Goal: Information Seeking & Learning: Check status

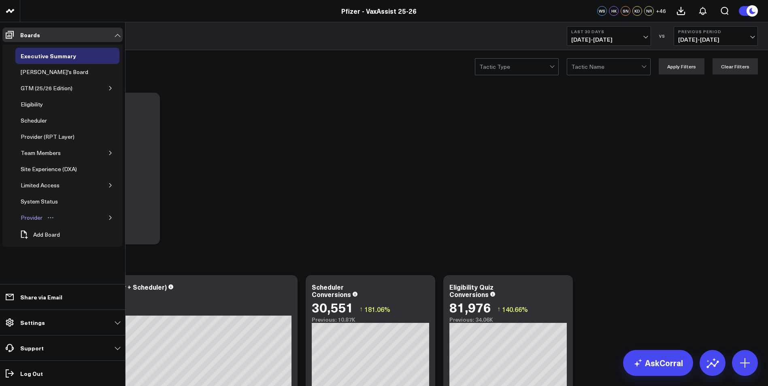
click at [35, 213] on link "Provider" at bounding box center [37, 218] width 45 height 16
click at [50, 139] on div "Provider (RPT Layer)" at bounding box center [48, 137] width 58 height 10
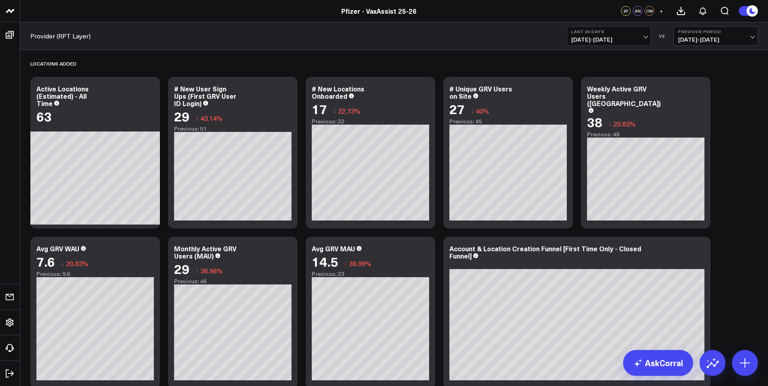
click at [628, 43] on span "[DATE] - [DATE]" at bounding box center [608, 39] width 75 height 6
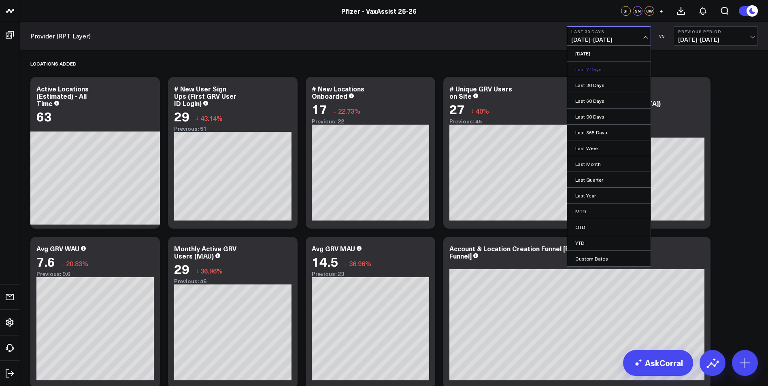
click at [607, 70] on link "Last 7 Days" at bounding box center [608, 69] width 83 height 15
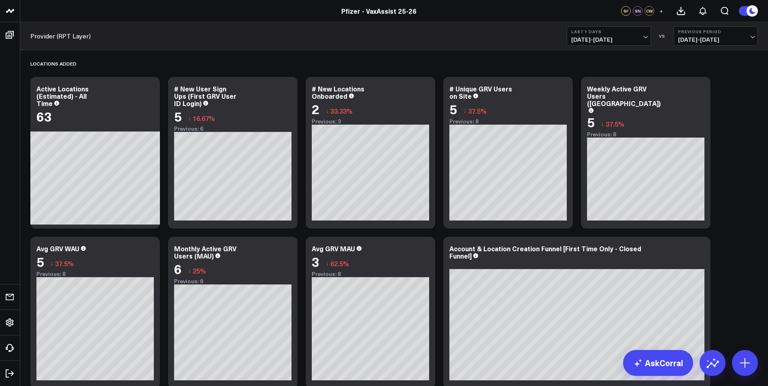
click at [639, 36] on button "Last 7 Days [DATE] - [DATE]" at bounding box center [609, 35] width 84 height 19
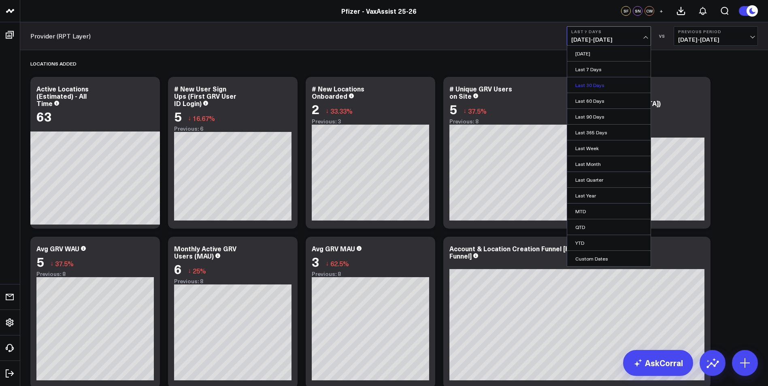
click at [623, 81] on link "Last 30 Days" at bounding box center [608, 84] width 83 height 15
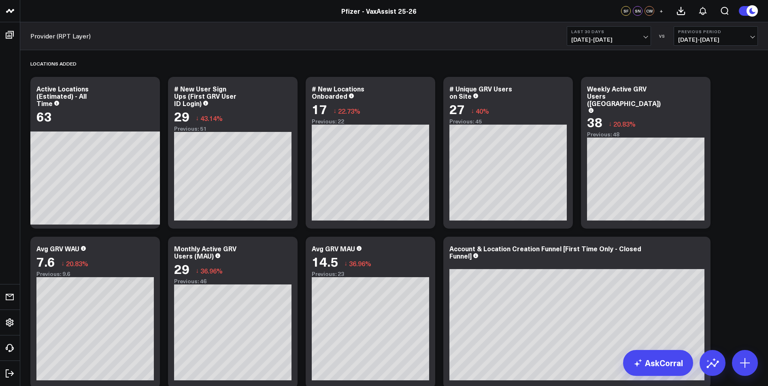
click at [636, 38] on span "[DATE] - [DATE]" at bounding box center [608, 39] width 75 height 6
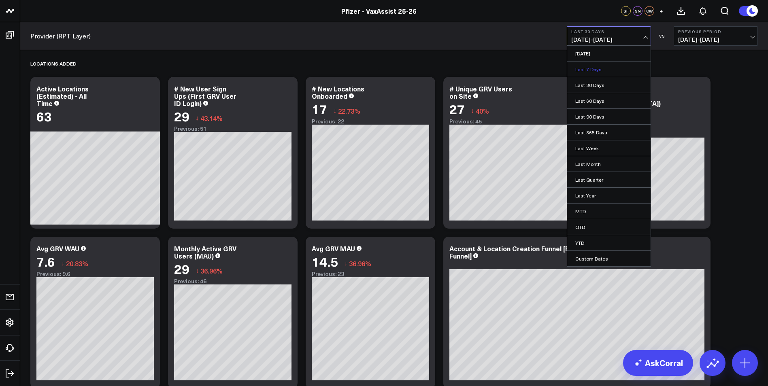
click at [617, 70] on link "Last 7 Days" at bounding box center [608, 69] width 83 height 15
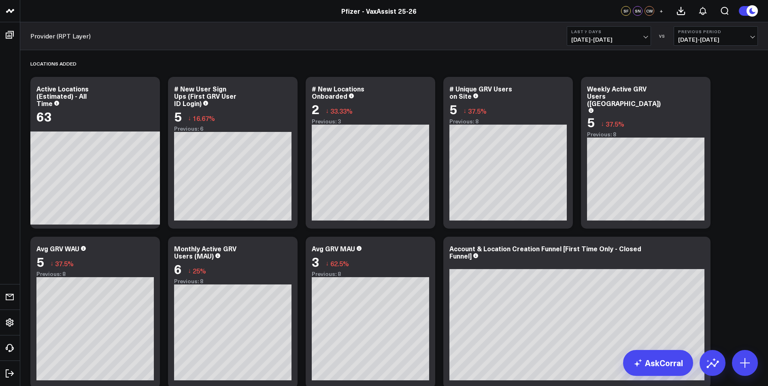
click at [617, 38] on span "[DATE] - [DATE]" at bounding box center [608, 39] width 75 height 6
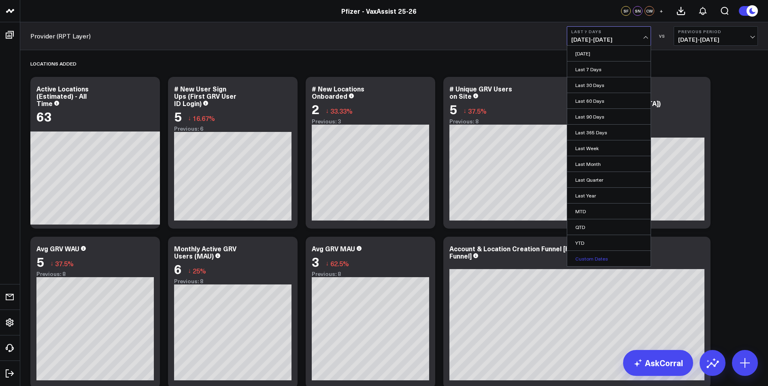
click at [583, 260] on link "Custom Dates" at bounding box center [608, 258] width 83 height 15
select select "9"
select select "2025"
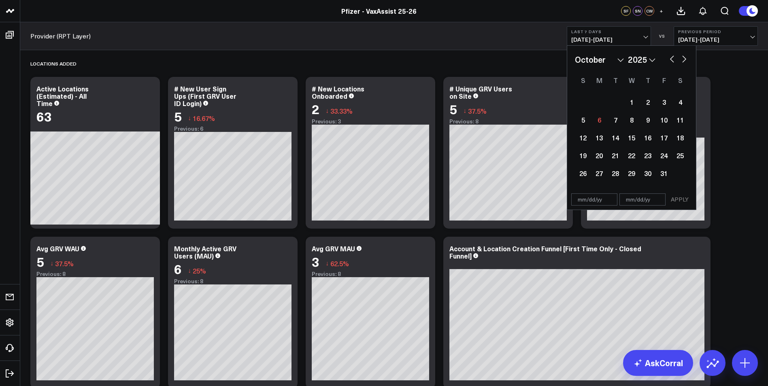
click at [671, 60] on button "button" at bounding box center [672, 58] width 8 height 10
select select "8"
select select "2025"
click at [584, 178] on div "28" at bounding box center [583, 173] width 16 height 16
type input "[DATE]"
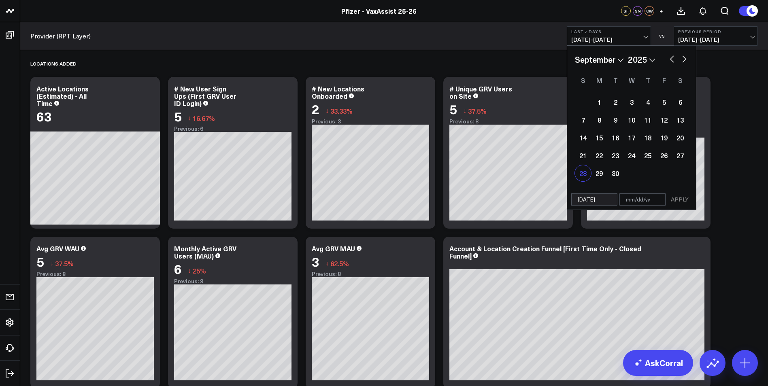
select select "8"
select select "2025"
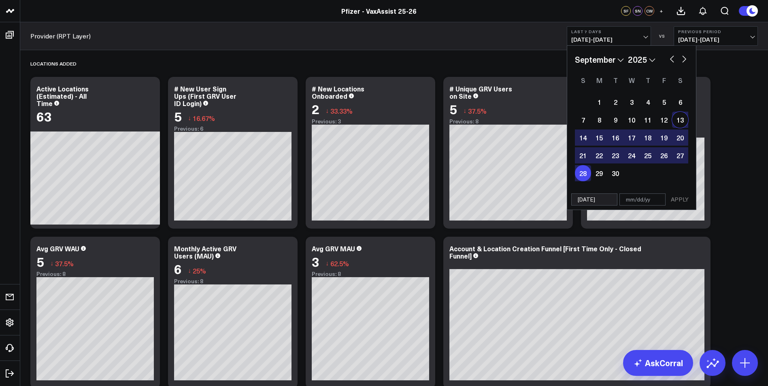
click at [681, 61] on button "button" at bounding box center [684, 58] width 8 height 10
select select "9"
select select "2025"
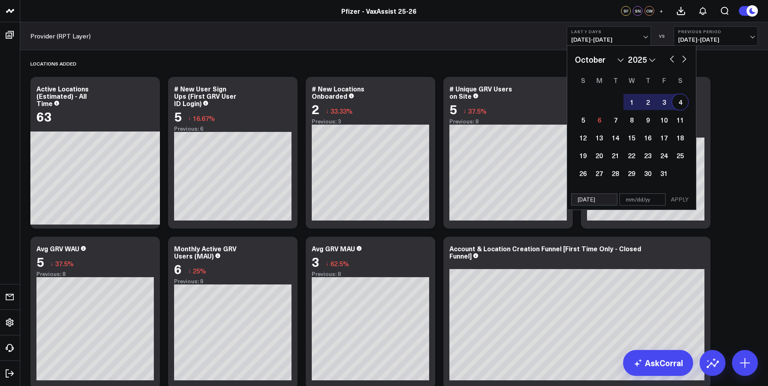
click at [683, 102] on div "4" at bounding box center [680, 102] width 16 height 16
type input "[DATE]"
select select "9"
select select "2025"
click at [677, 201] on button "APPLY" at bounding box center [680, 200] width 24 height 12
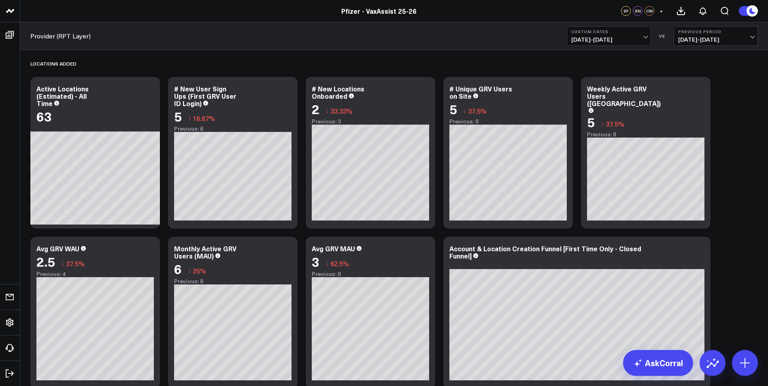
click at [603, 30] on b "Custom Dates" at bounding box center [608, 31] width 75 height 5
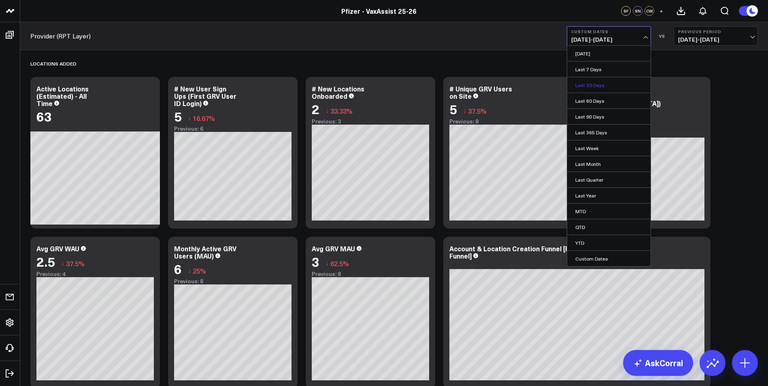
click at [610, 79] on link "Last 30 Days" at bounding box center [608, 84] width 83 height 15
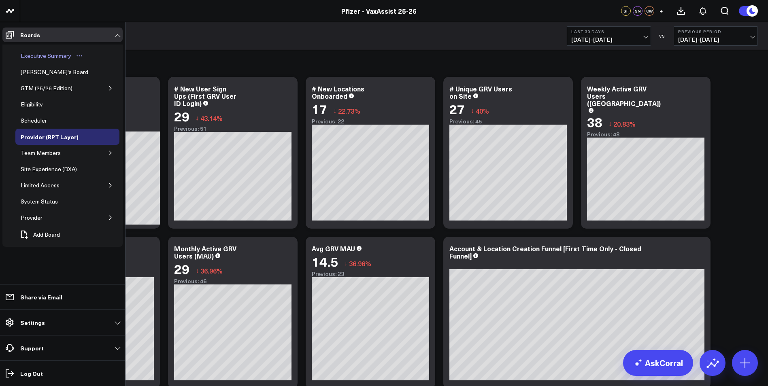
click at [62, 51] on div "Executive Summary" at bounding box center [46, 56] width 55 height 10
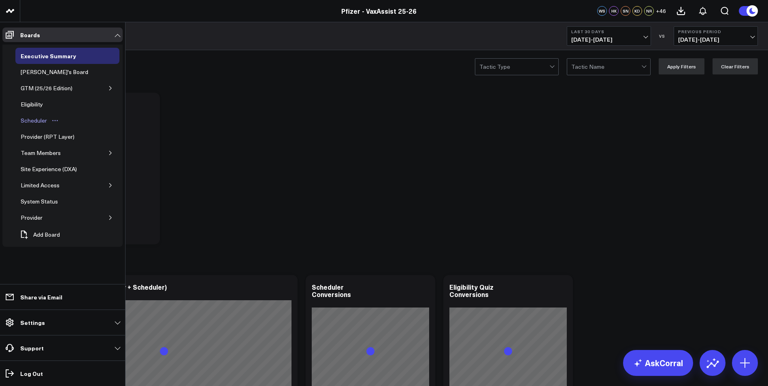
click at [37, 119] on div "Scheduler" at bounding box center [34, 121] width 30 height 10
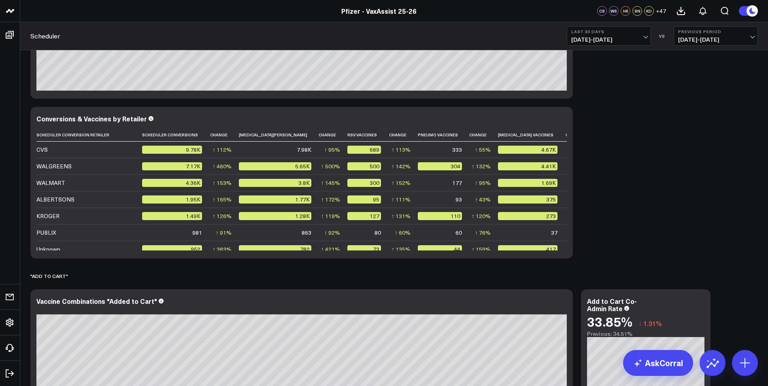
scroll to position [1296, 0]
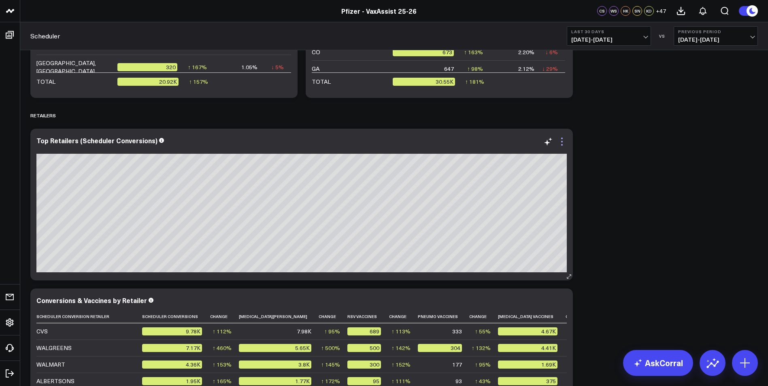
click at [562, 139] on icon at bounding box center [562, 139] width 2 height 2
click at [628, 153] on div "SCHEDULER Modify via AI Copy link to widget Ask support Remove Create linked co…" at bounding box center [394, 273] width 736 height 3037
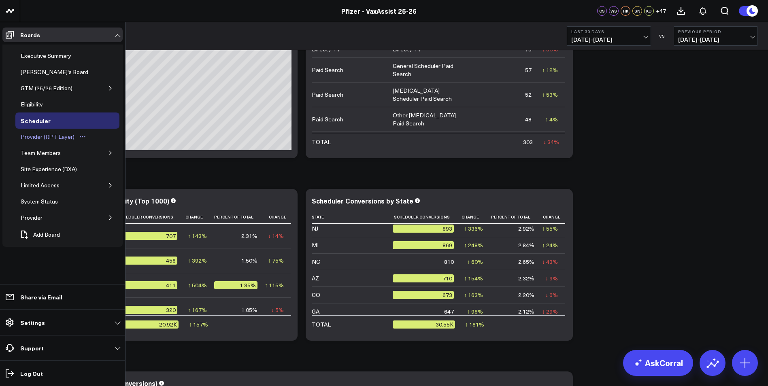
click at [54, 136] on div "Provider (RPT Layer)" at bounding box center [48, 137] width 58 height 10
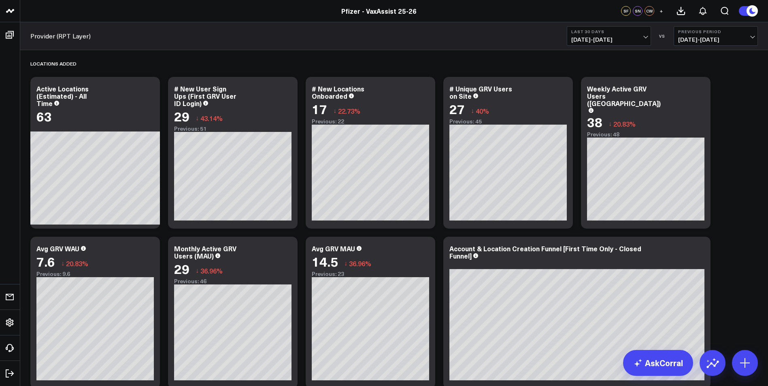
click at [621, 42] on span "[DATE] - [DATE]" at bounding box center [608, 39] width 75 height 6
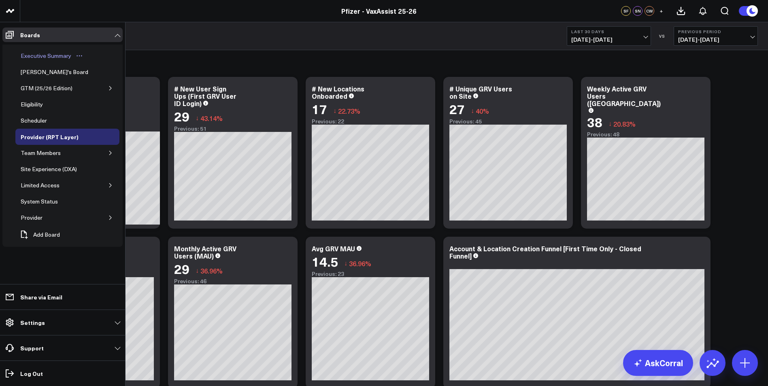
click at [49, 57] on div "Executive Summary" at bounding box center [46, 56] width 55 height 10
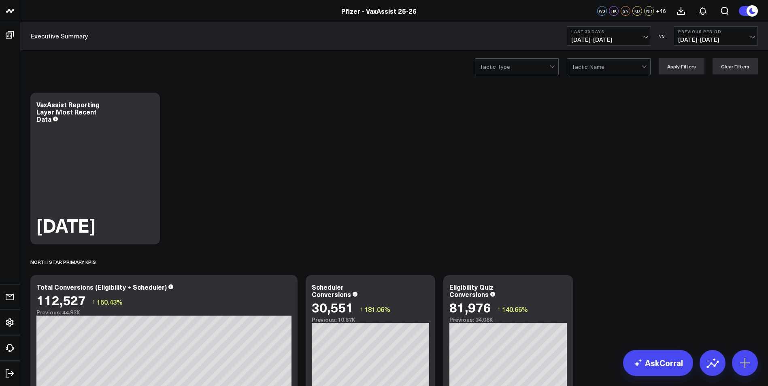
click at [634, 35] on button "Last 30 Days [DATE] - [DATE]" at bounding box center [609, 35] width 84 height 19
click at [616, 68] on link "Last 7 Days" at bounding box center [608, 69] width 83 height 15
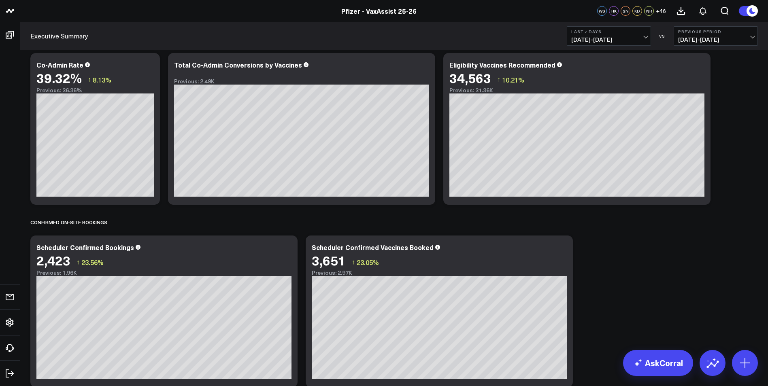
scroll to position [567, 0]
